Goal: Task Accomplishment & Management: Use online tool/utility

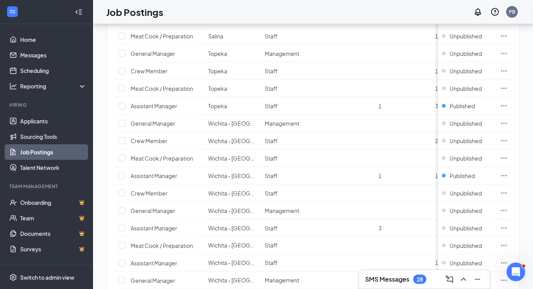
scroll to position [777, 0]
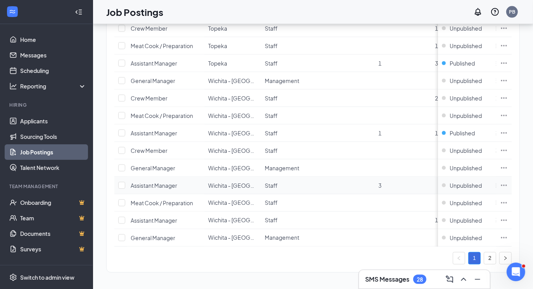
click at [508, 181] on icon "Ellipses" at bounding box center [504, 185] width 8 height 8
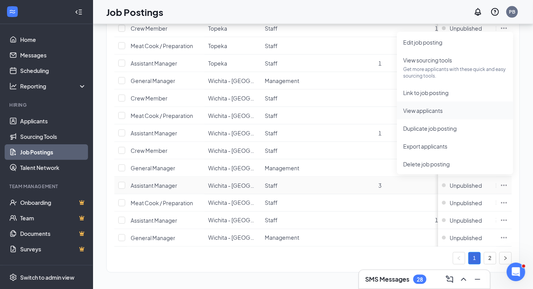
click at [425, 115] on li "View applicants" at bounding box center [455, 111] width 116 height 18
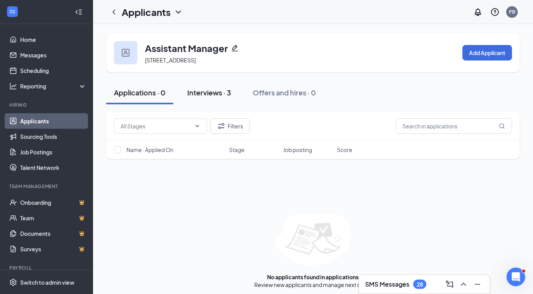
click at [213, 89] on div "Interviews · 3" at bounding box center [209, 93] width 44 height 10
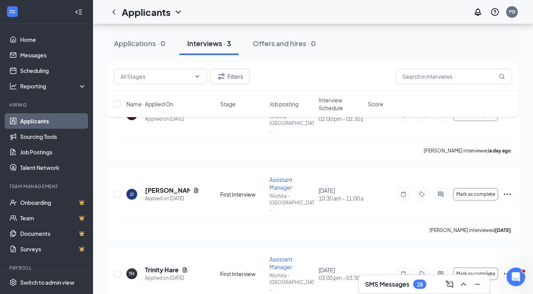
scroll to position [90, 0]
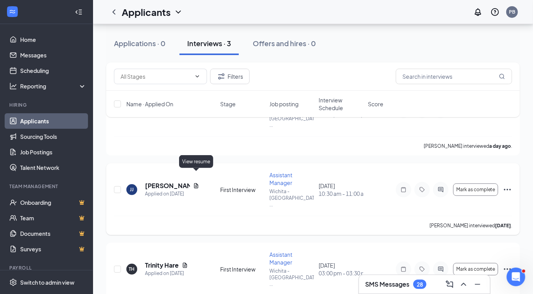
click at [194, 183] on icon "Document" at bounding box center [196, 185] width 4 height 5
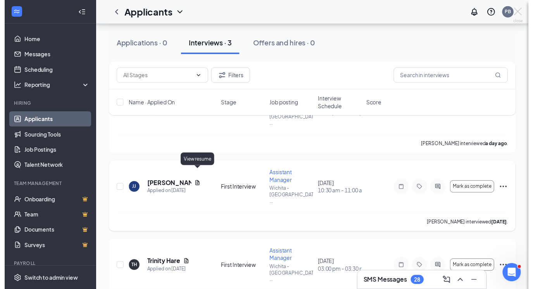
scroll to position [80, 0]
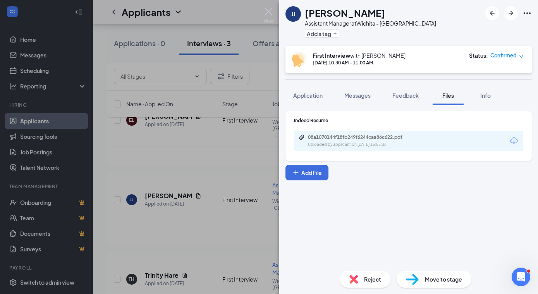
click at [517, 140] on icon "Download" at bounding box center [514, 140] width 9 height 9
click at [265, 11] on img at bounding box center [269, 15] width 10 height 15
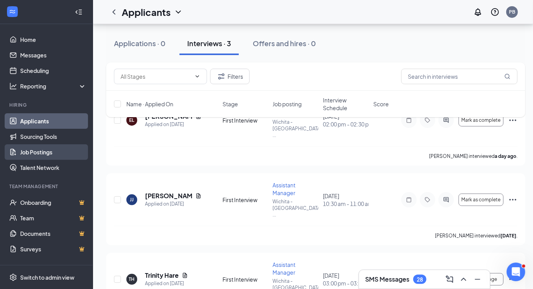
click at [40, 145] on link "Job Postings" at bounding box center [53, 152] width 66 height 16
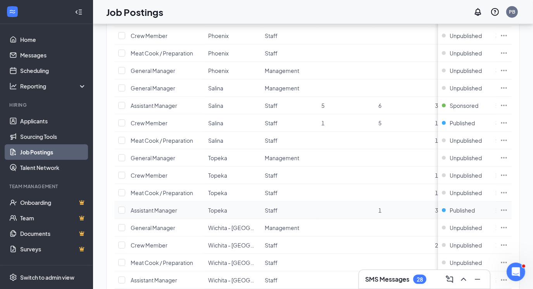
scroll to position [627, 0]
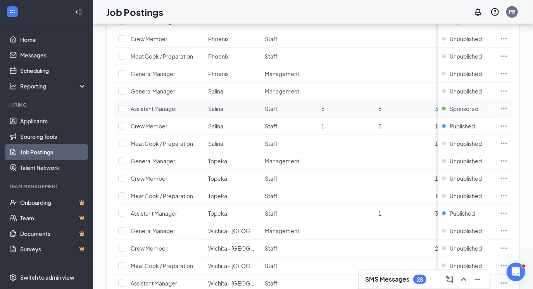
click at [508, 105] on icon "Ellipses" at bounding box center [504, 109] width 8 height 8
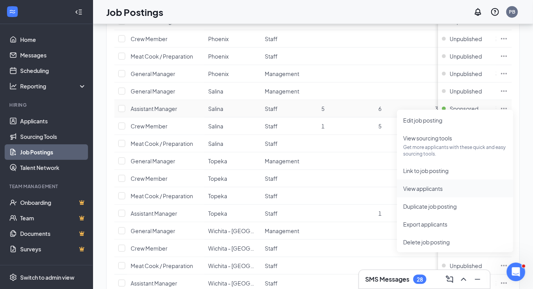
click at [432, 188] on span "View applicants" at bounding box center [423, 188] width 40 height 7
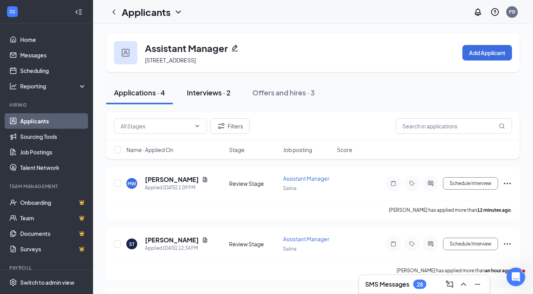
click at [203, 97] on div "Interviews · 2" at bounding box center [209, 93] width 44 height 10
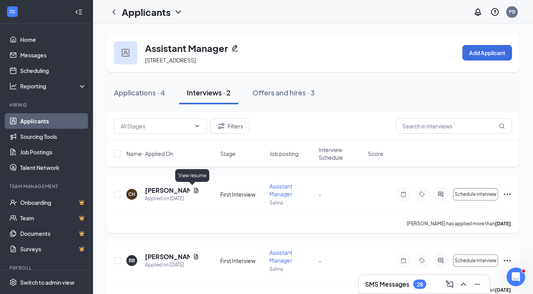
click at [193, 191] on icon "Document" at bounding box center [196, 190] width 6 height 6
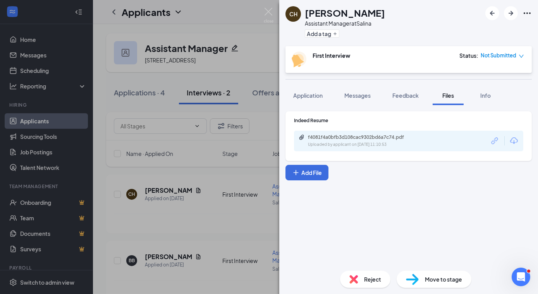
click at [517, 141] on icon "Download" at bounding box center [514, 140] width 9 height 9
click at [269, 12] on img at bounding box center [269, 15] width 10 height 15
